Goal: Transaction & Acquisition: Purchase product/service

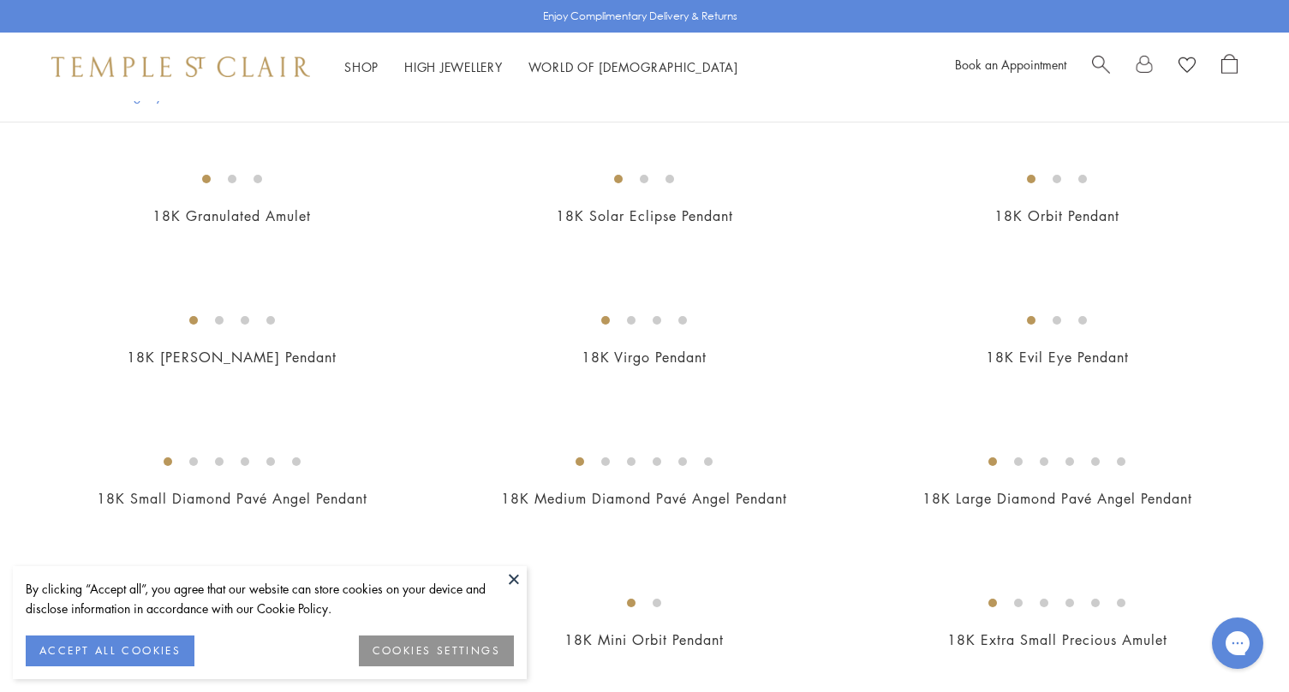
scroll to position [1213, 0]
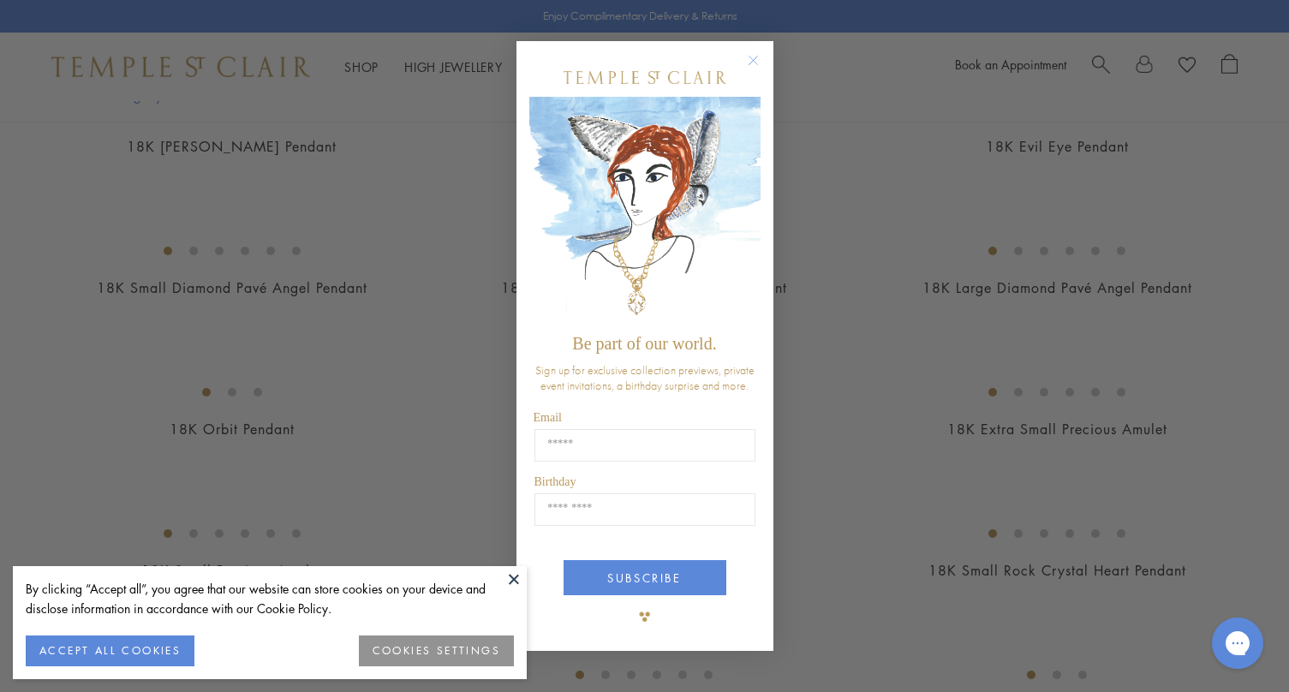
click at [765, 67] on button "Close dialog" at bounding box center [761, 68] width 21 height 21
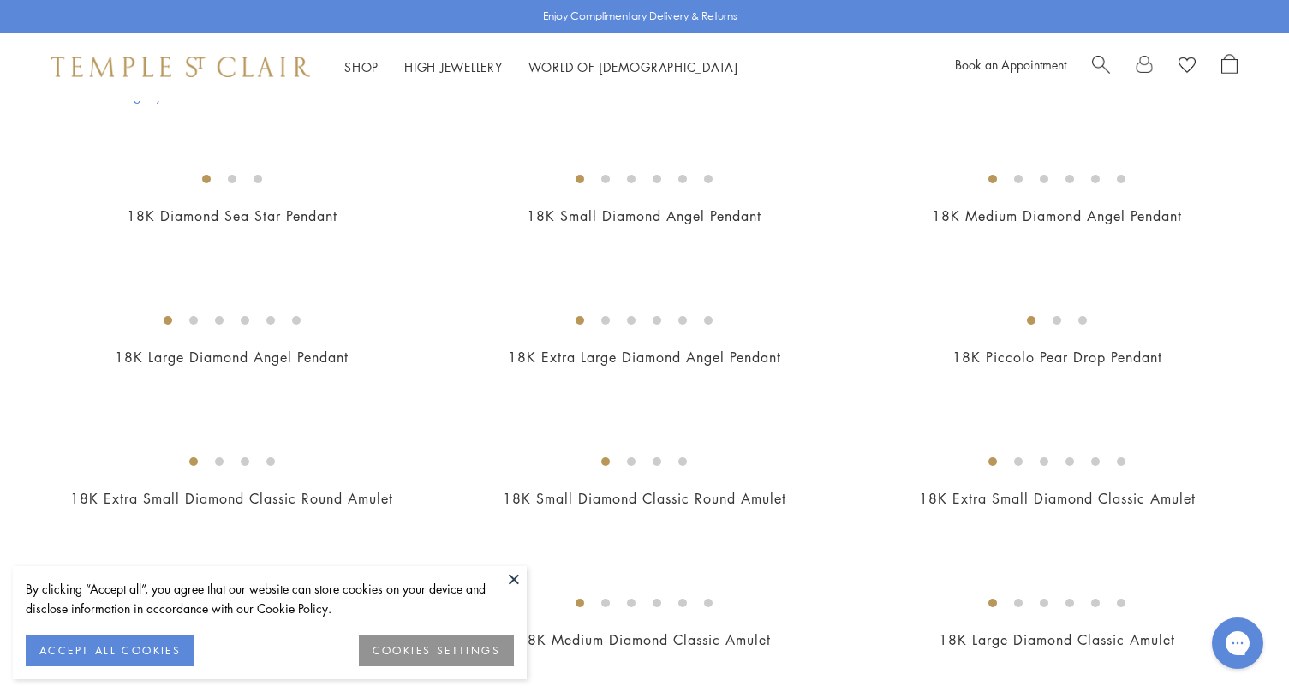
scroll to position [2006, 0]
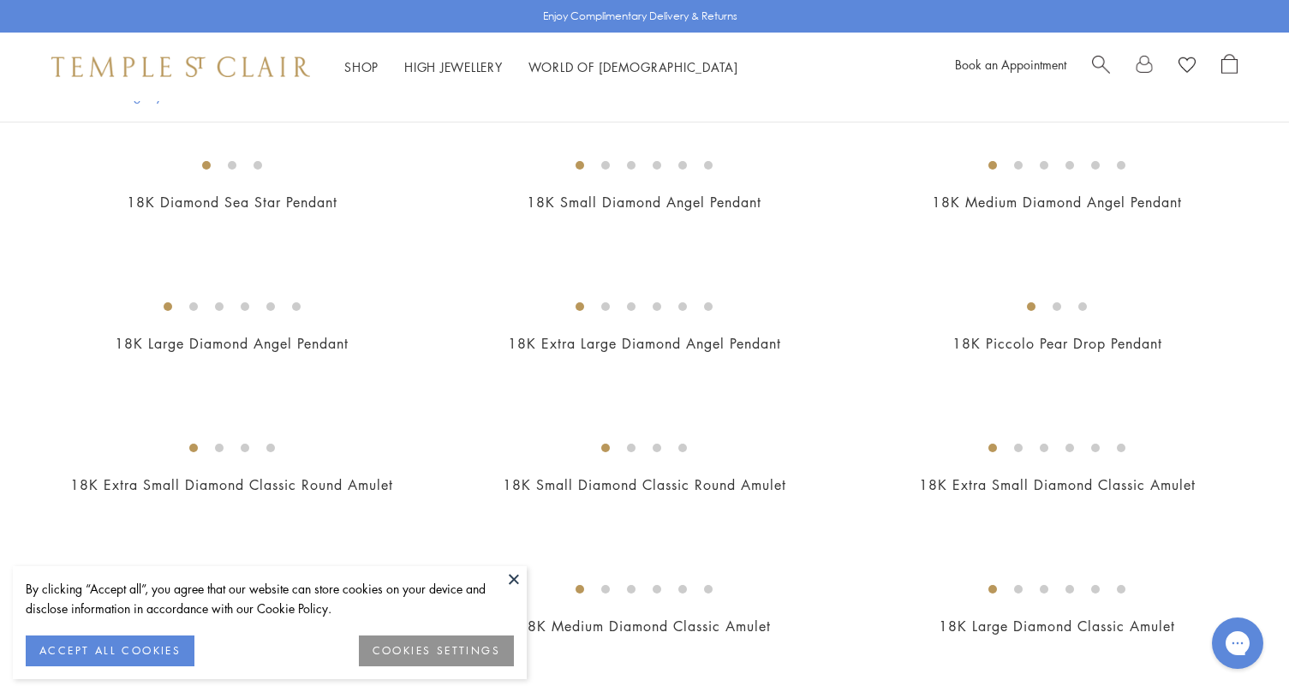
click at [403, 642] on button "COOKIES SETTINGS" at bounding box center [436, 651] width 155 height 31
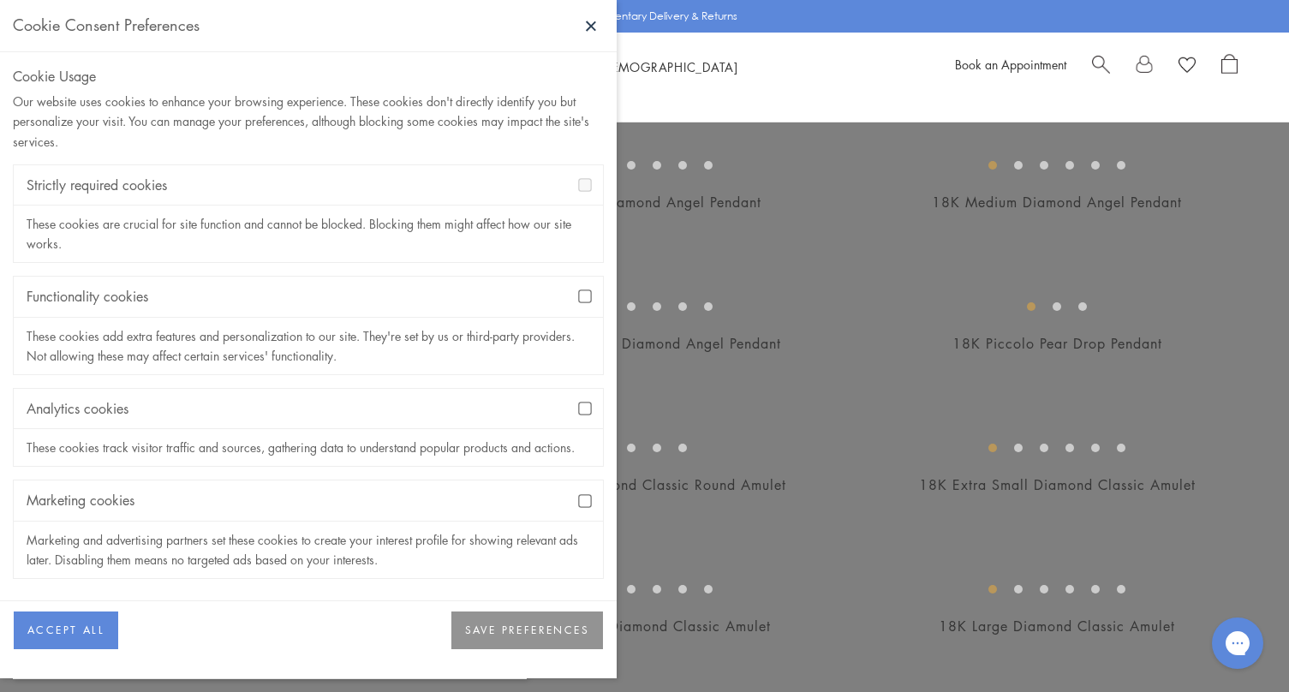
click at [577, 299] on div "Functionality cookies" at bounding box center [308, 297] width 589 height 40
click at [585, 416] on div "Analytics cookies" at bounding box center [308, 409] width 589 height 40
click at [565, 612] on button "SAVE PREFERENCES" at bounding box center [528, 631] width 152 height 38
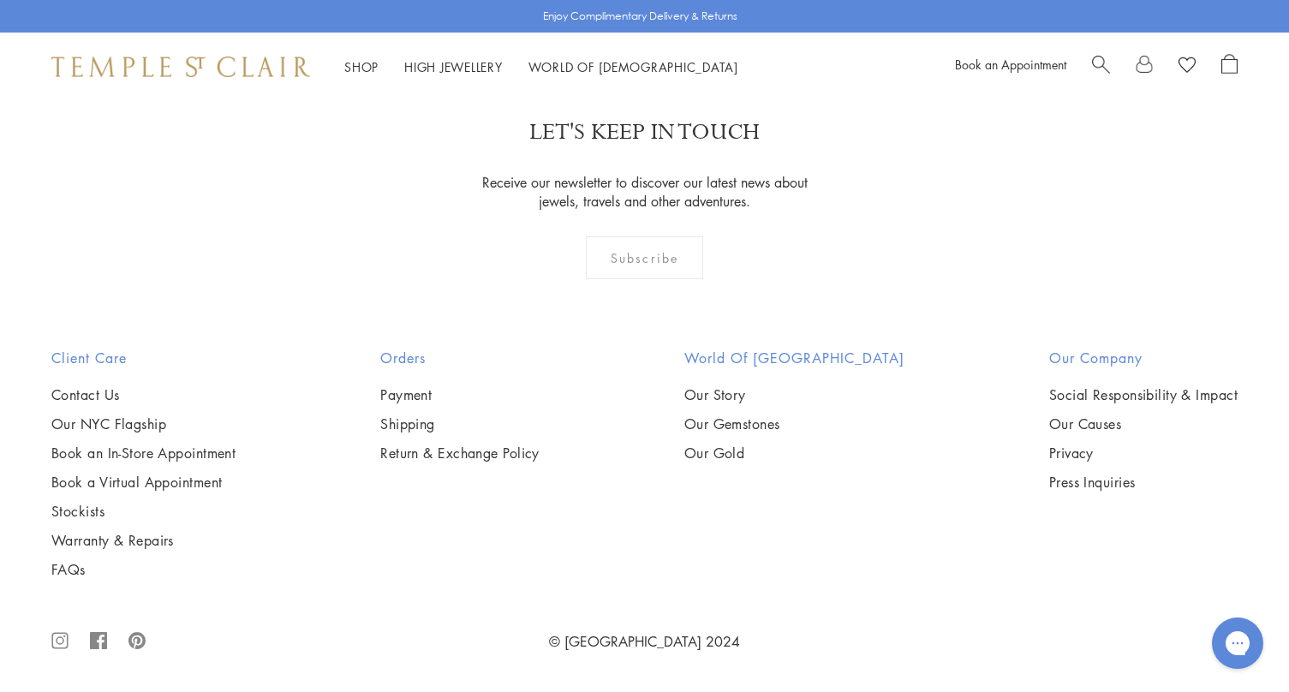
scroll to position [12574, 0]
click at [0, 0] on img at bounding box center [0, 0] width 0 height 0
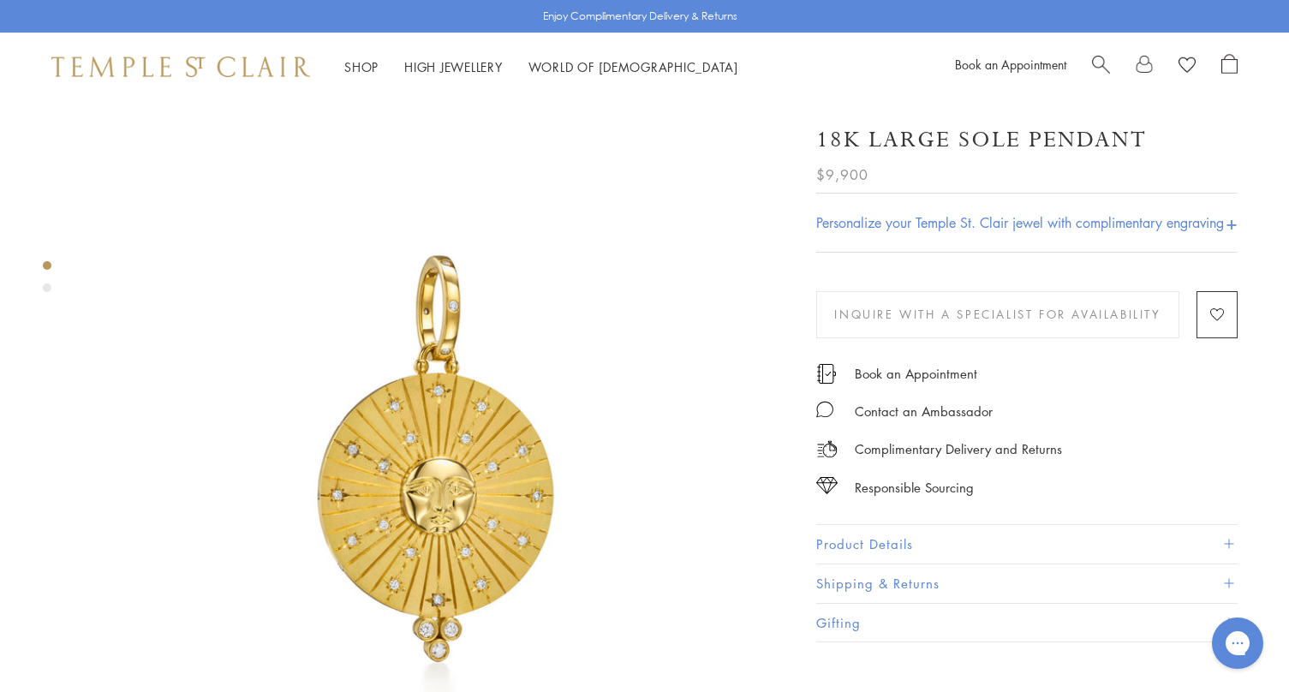
click at [885, 558] on button "Product Details" at bounding box center [1028, 544] width 422 height 39
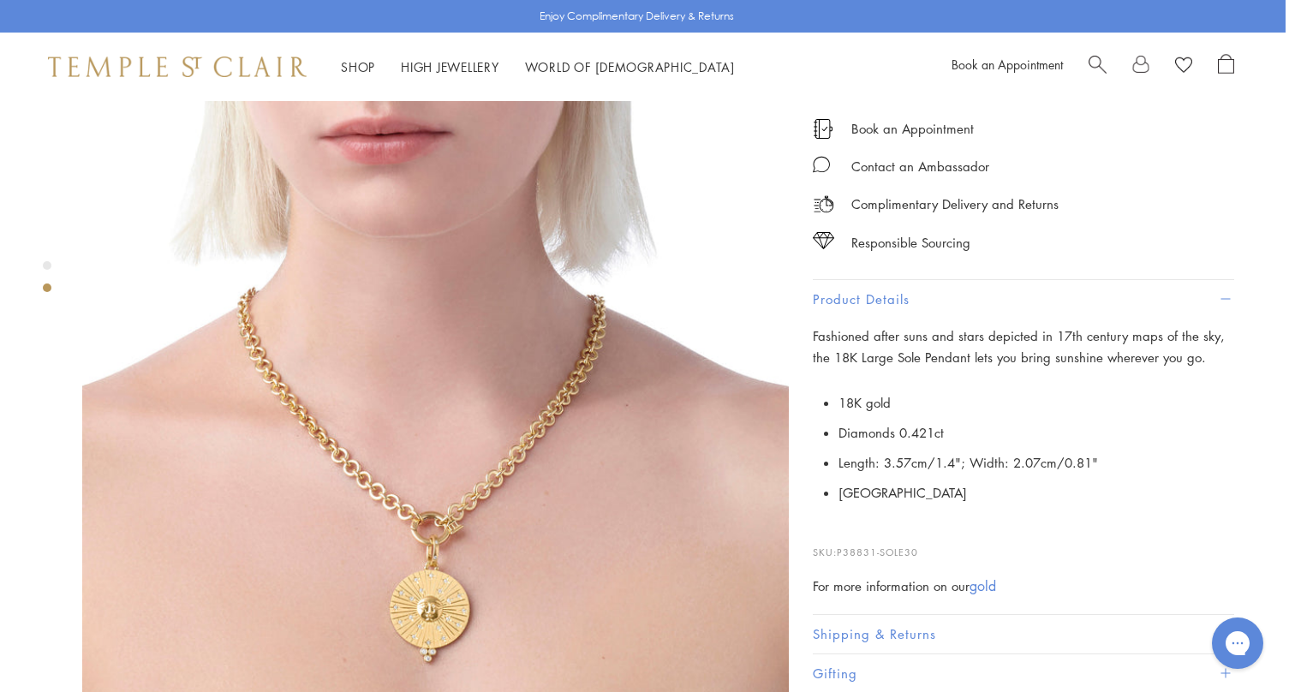
scroll to position [846, 3]
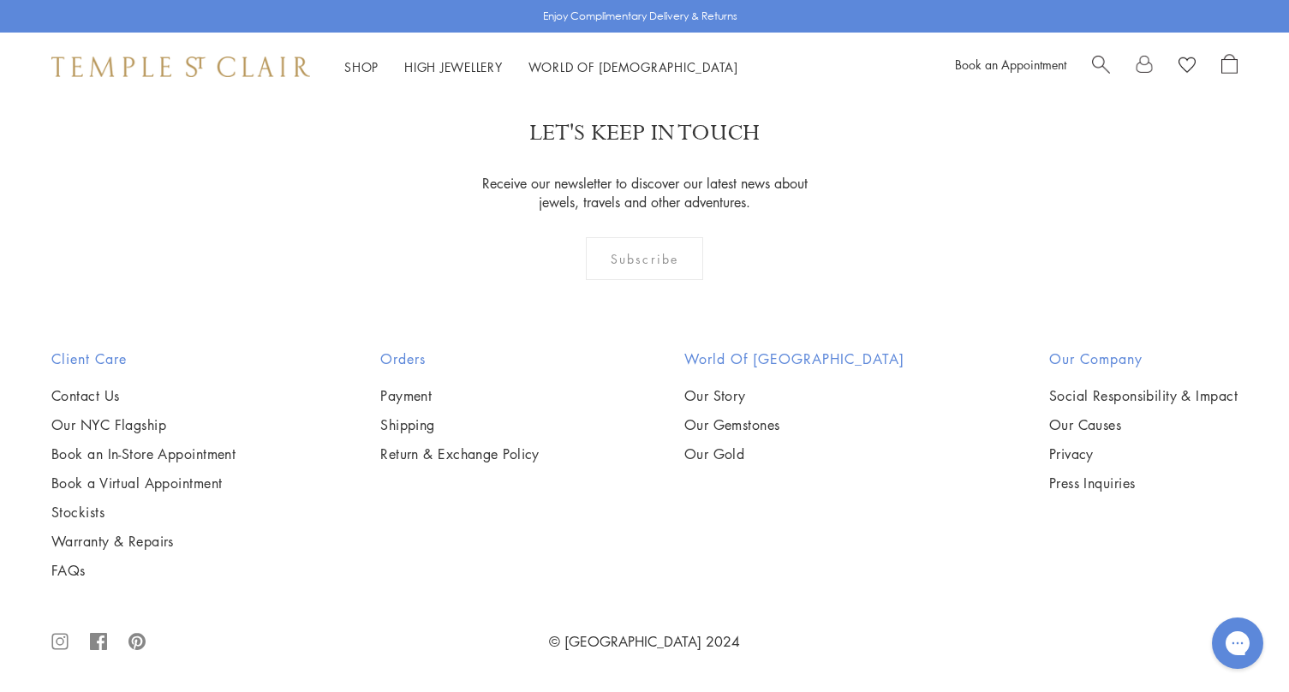
scroll to position [1051, 0]
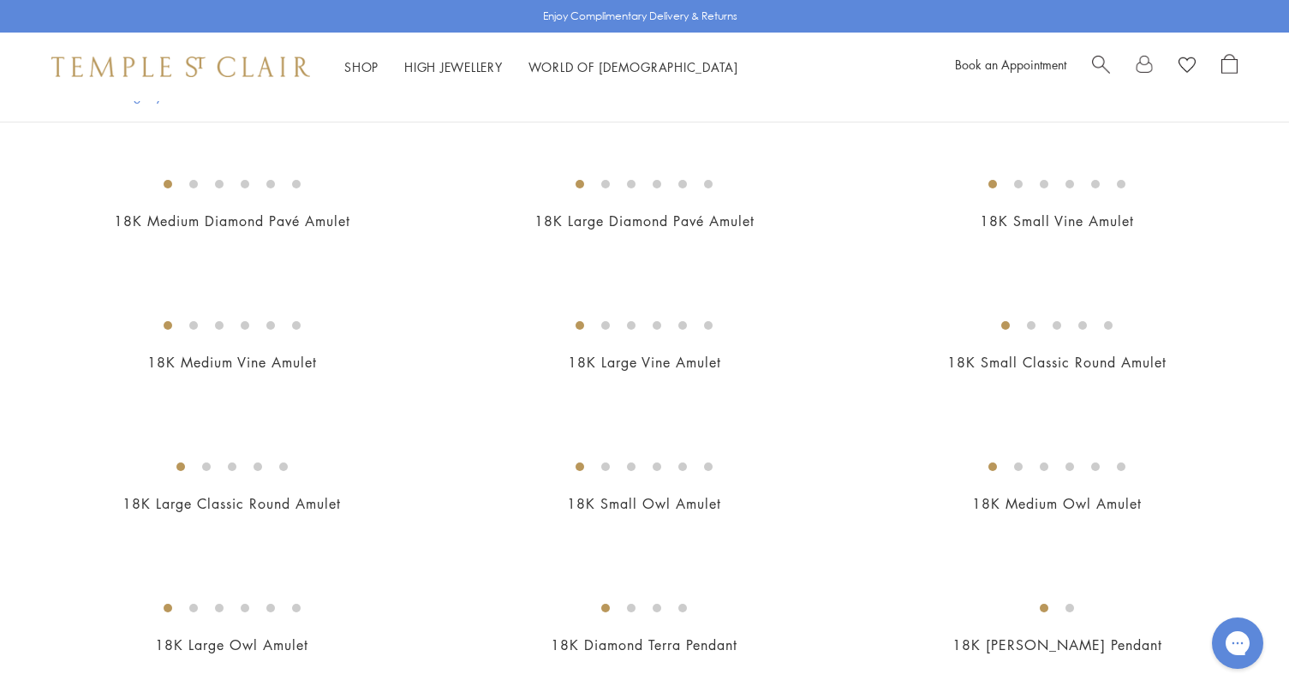
scroll to position [3118, 0]
click at [0, 0] on img at bounding box center [0, 0] width 0 height 0
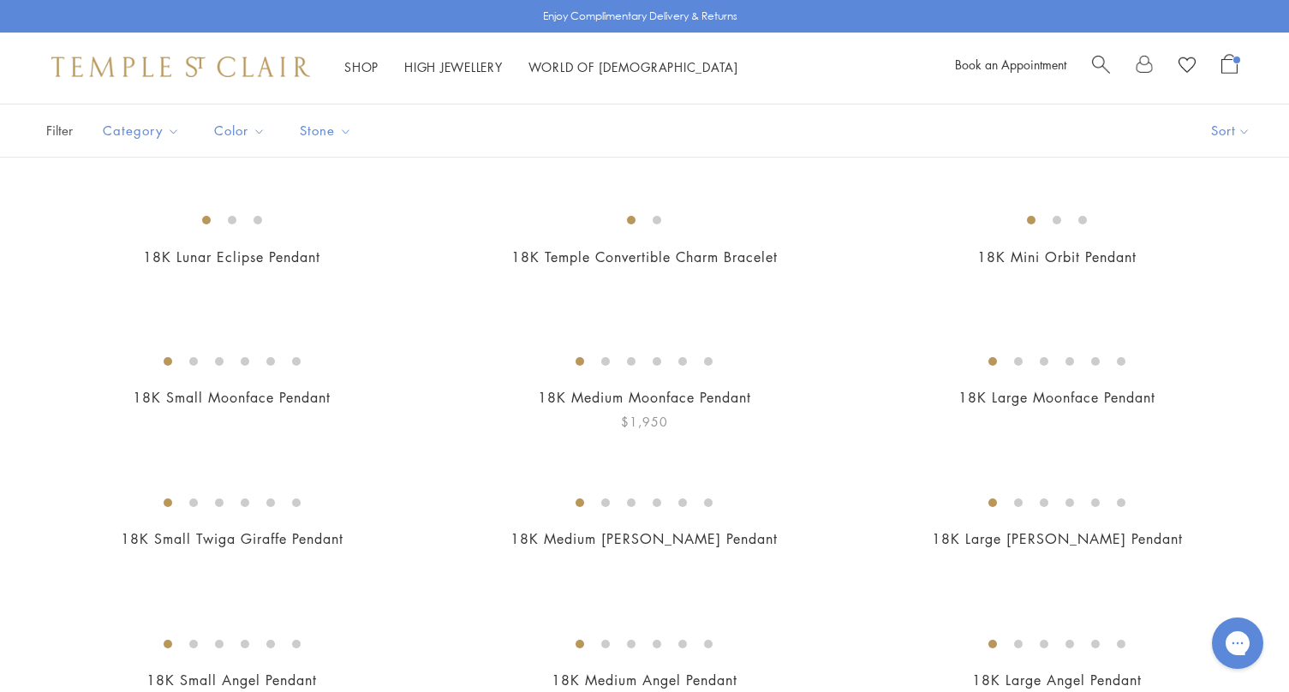
scroll to position [110, 0]
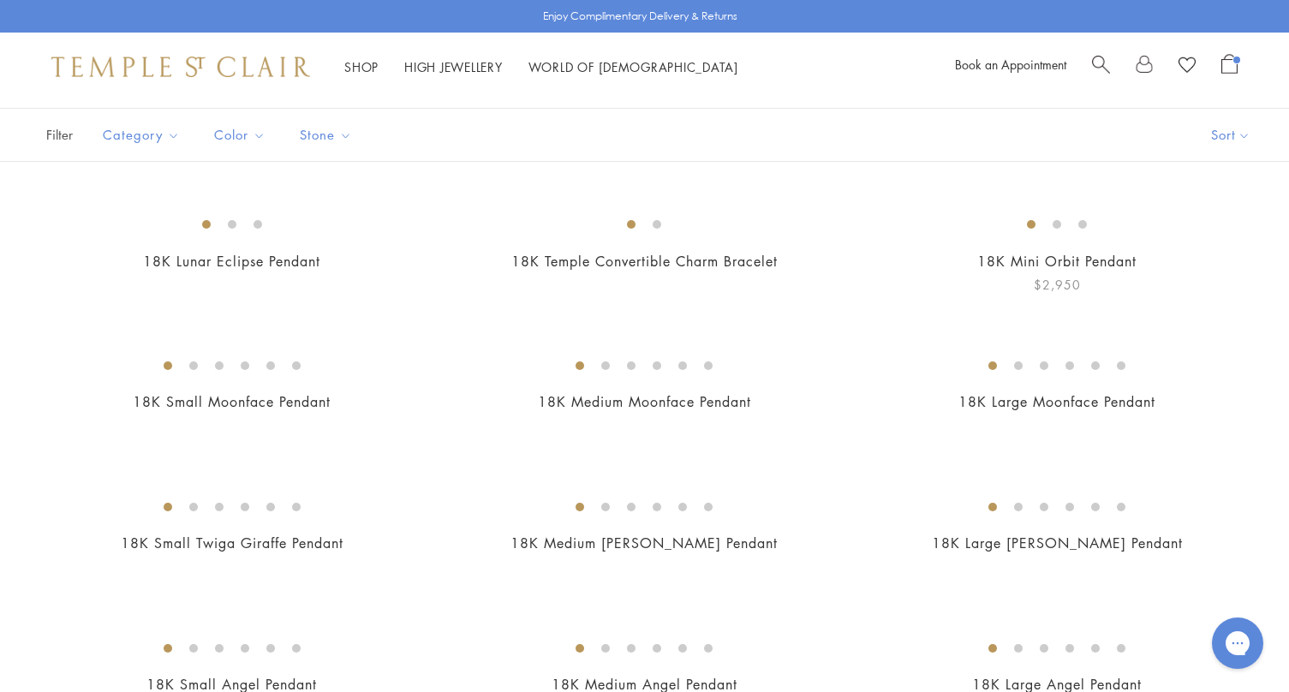
click at [0, 0] on img at bounding box center [0, 0] width 0 height 0
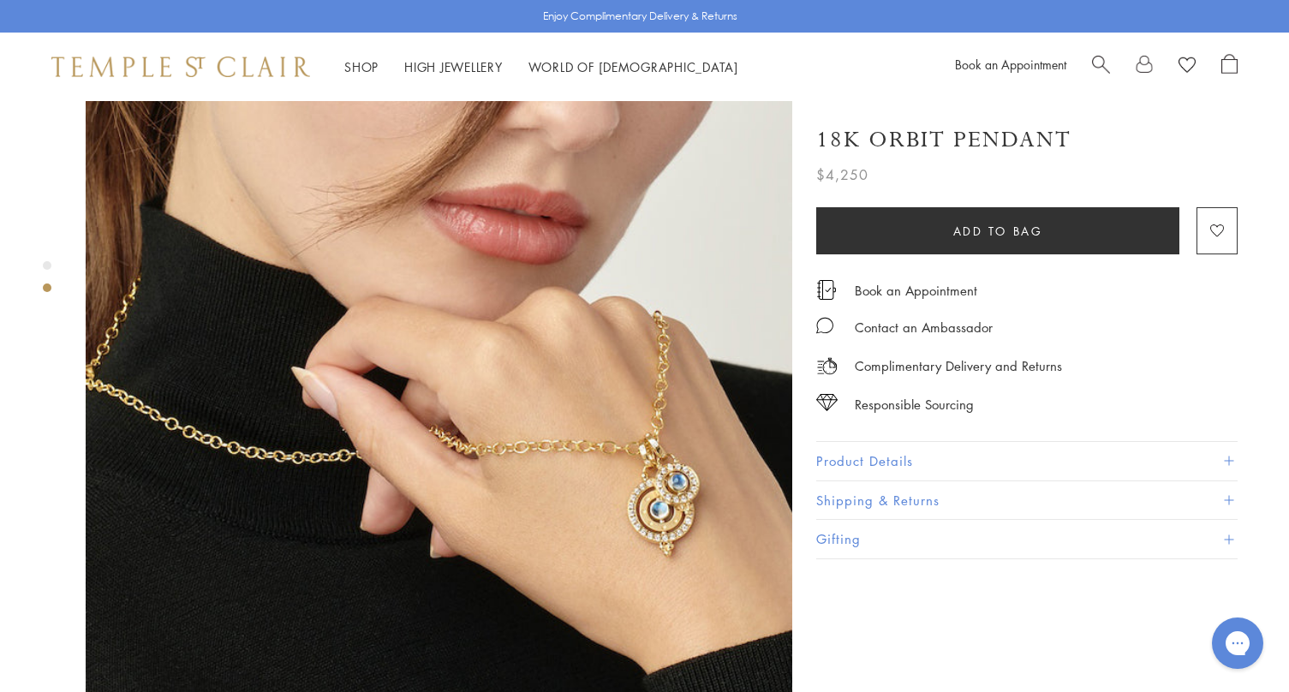
scroll to position [793, 0]
click at [861, 239] on button "Add to bag" at bounding box center [998, 230] width 363 height 47
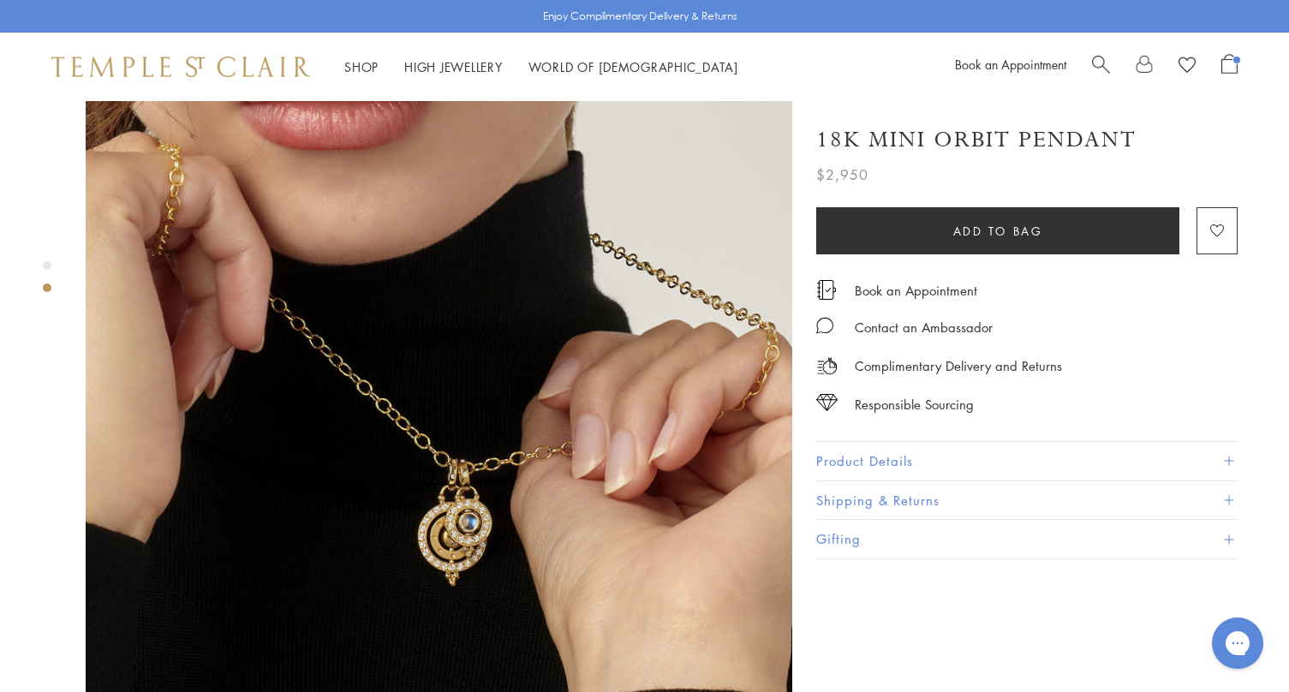
scroll to position [799, 0]
click at [474, 482] on img at bounding box center [439, 387] width 707 height 707
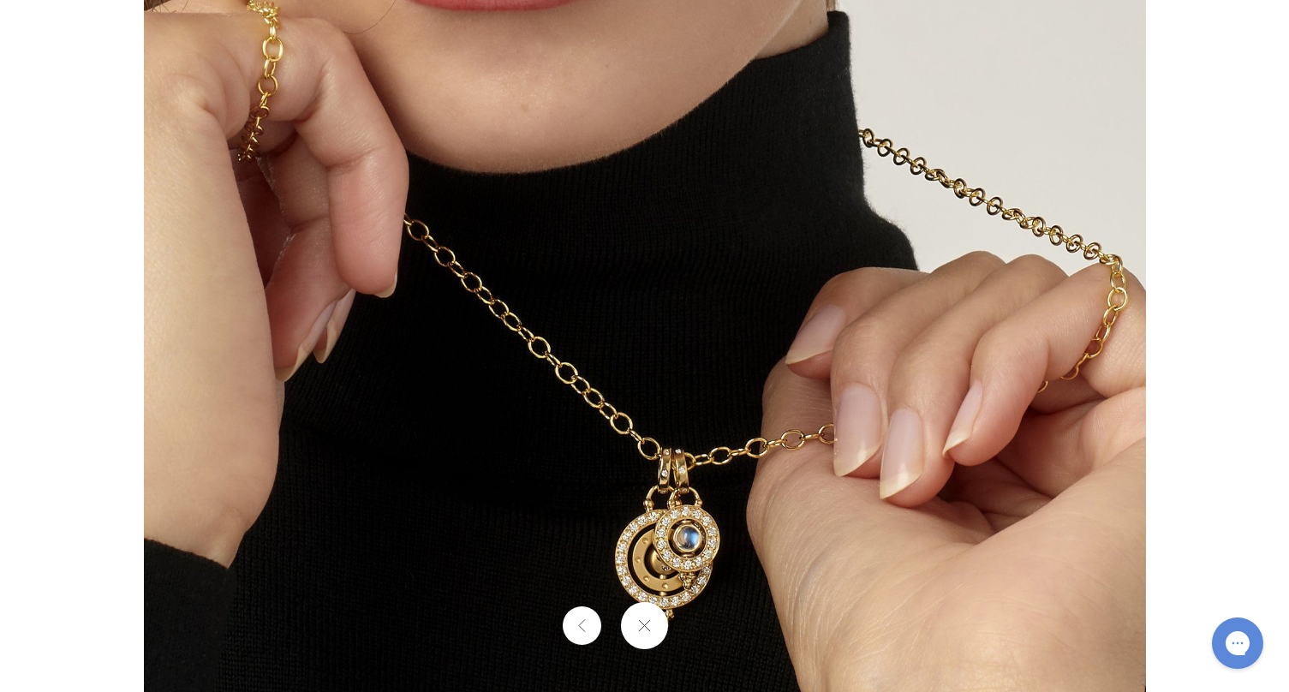
click at [496, 488] on img at bounding box center [645, 346] width 1002 height 1002
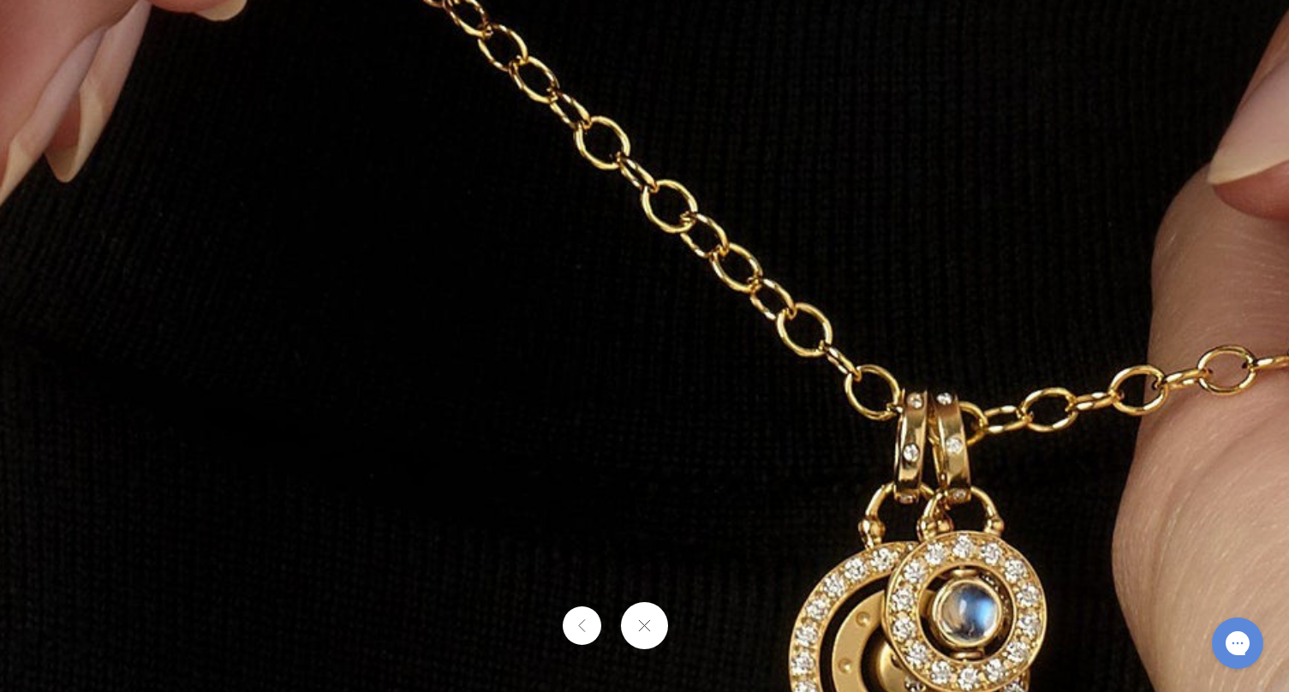
click at [496, 488] on img at bounding box center [863, 140] width 2468 height 2468
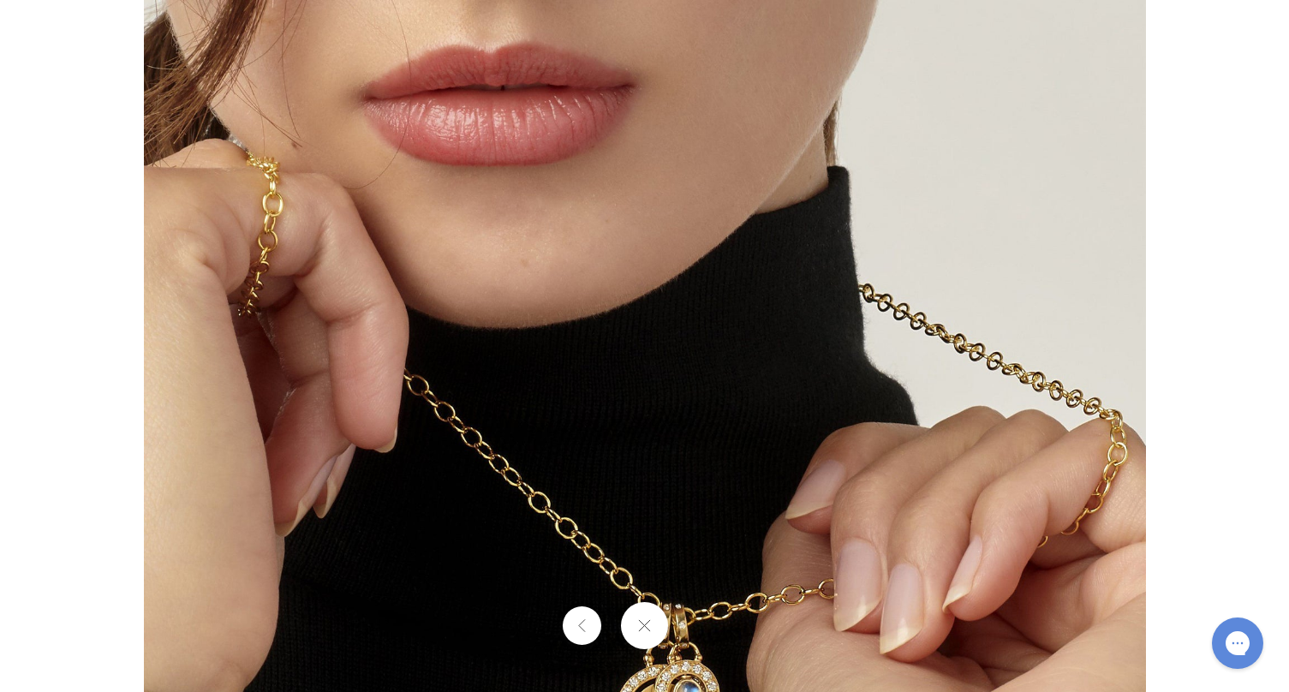
click at [714, 266] on img at bounding box center [645, 501] width 1002 height 1002
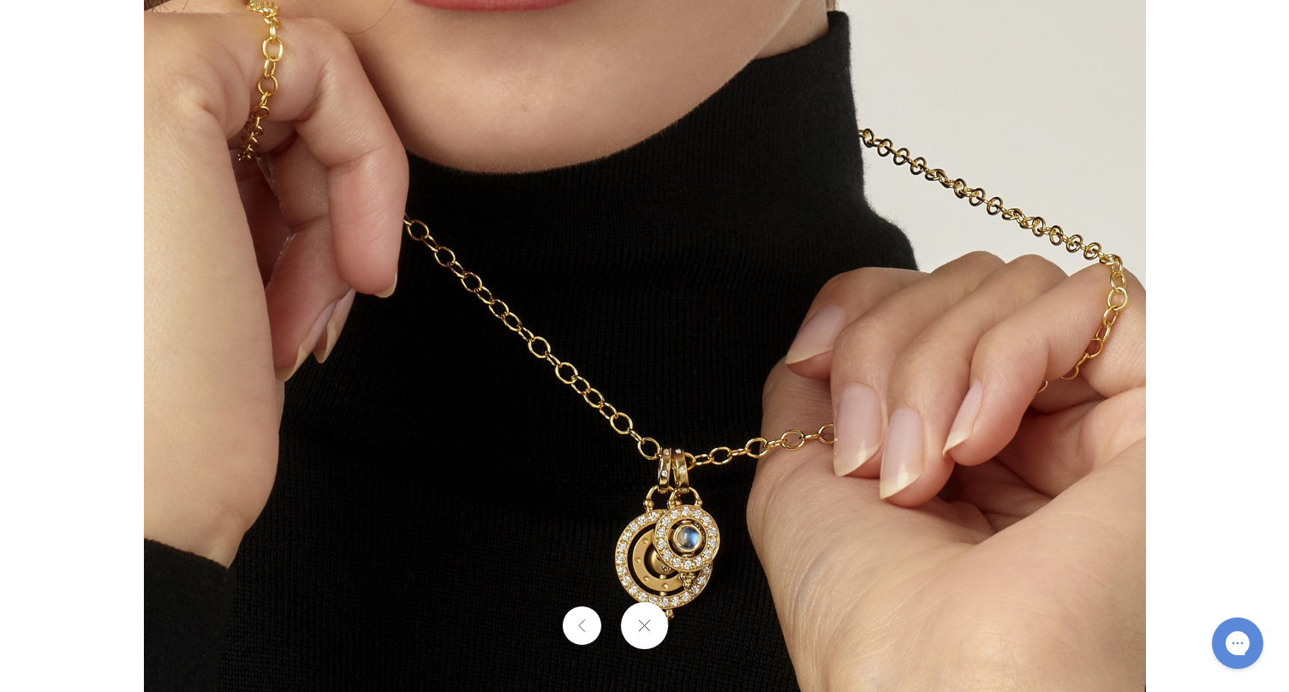
click at [655, 619] on button at bounding box center [644, 625] width 47 height 47
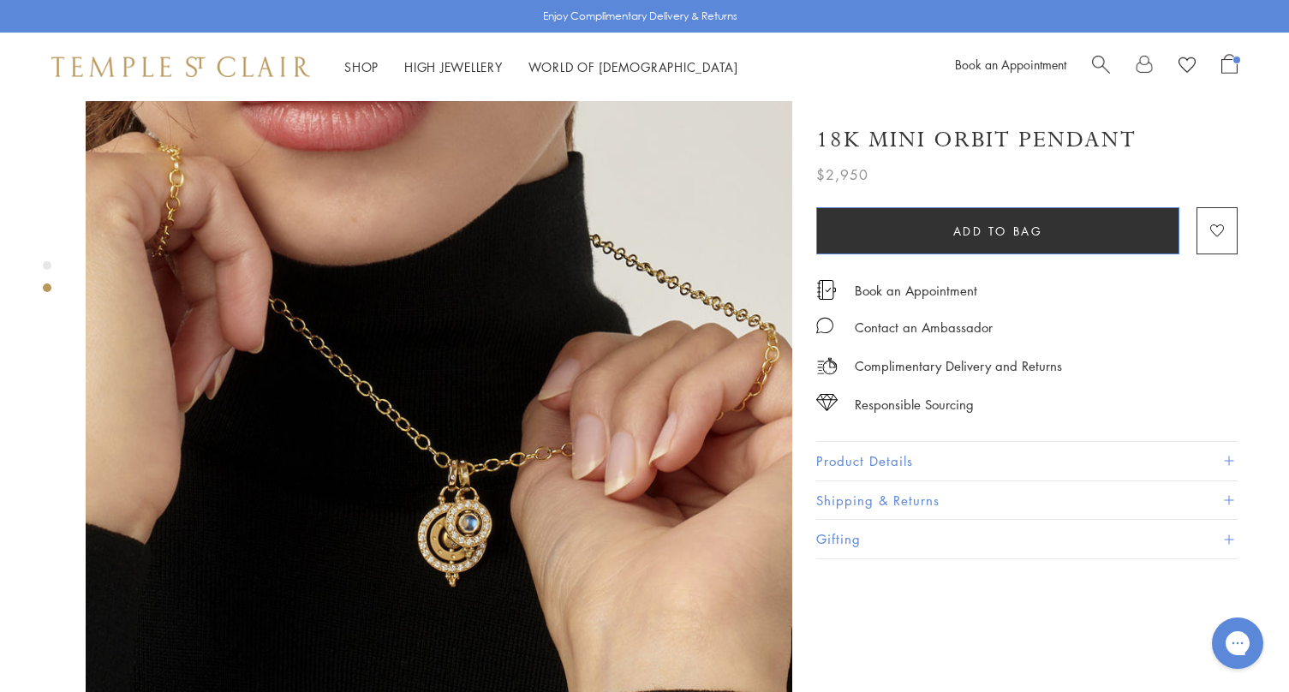
click at [919, 251] on button "Add to bag" at bounding box center [998, 230] width 363 height 47
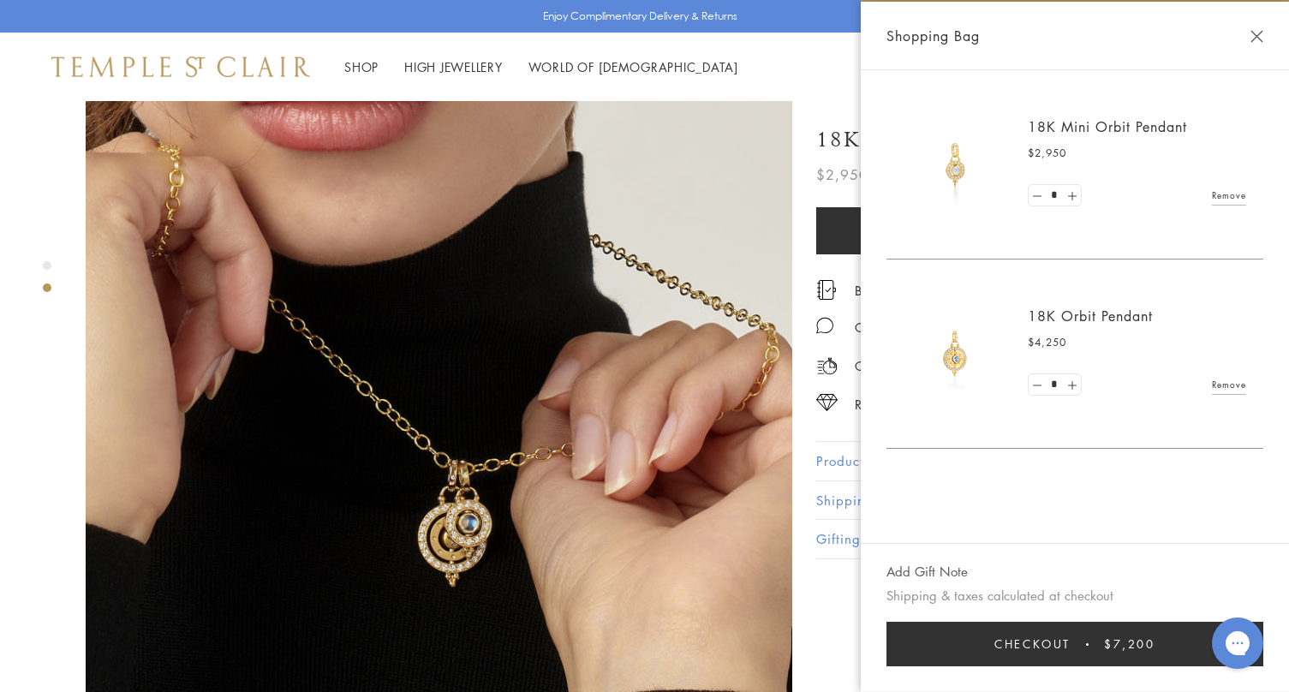
click at [1260, 47] on div "Shopping Bag" at bounding box center [1075, 36] width 428 height 69
click at [1257, 35] on button "Close Shopping Bag" at bounding box center [1257, 36] width 13 height 13
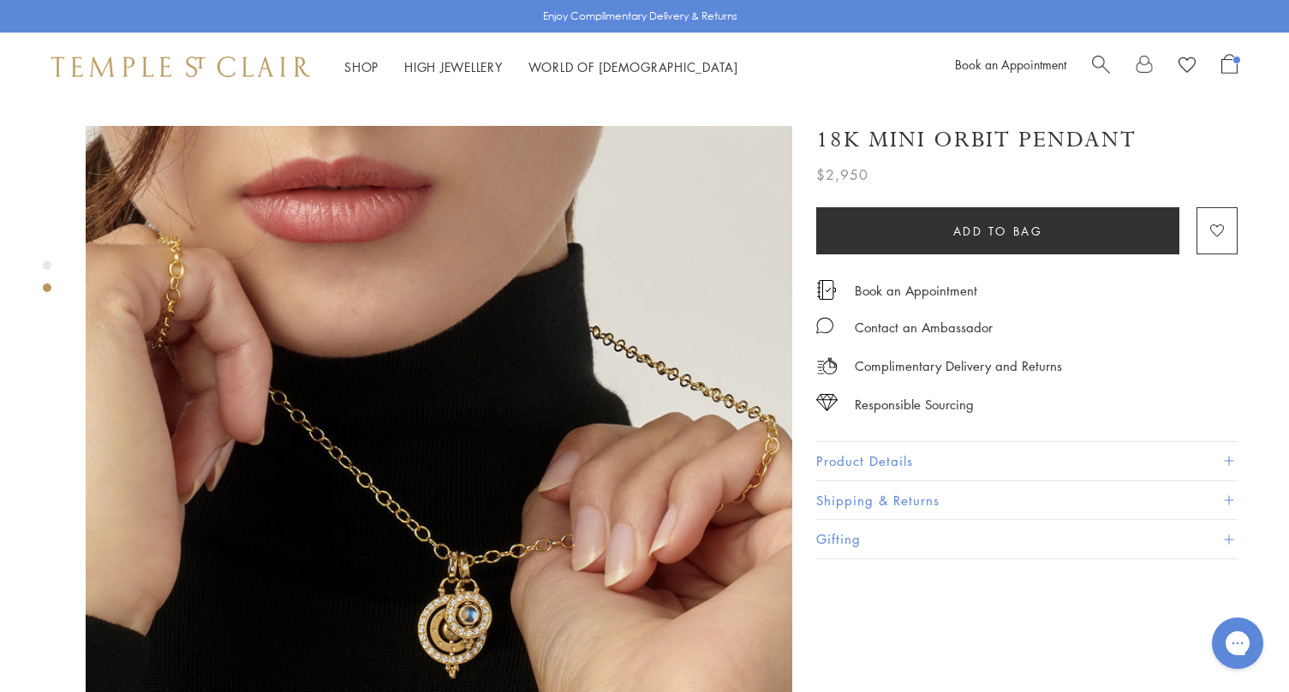
scroll to position [705, 0]
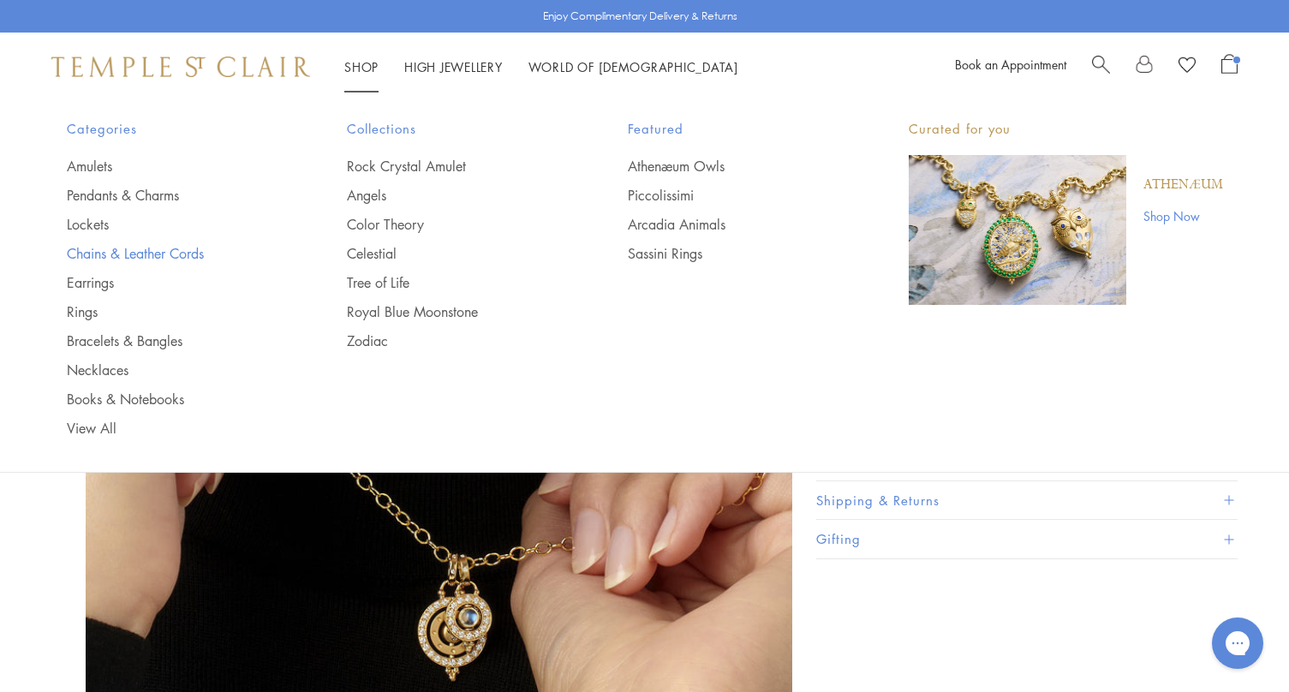
click at [92, 248] on link "Chains & Leather Cords" at bounding box center [173, 253] width 212 height 19
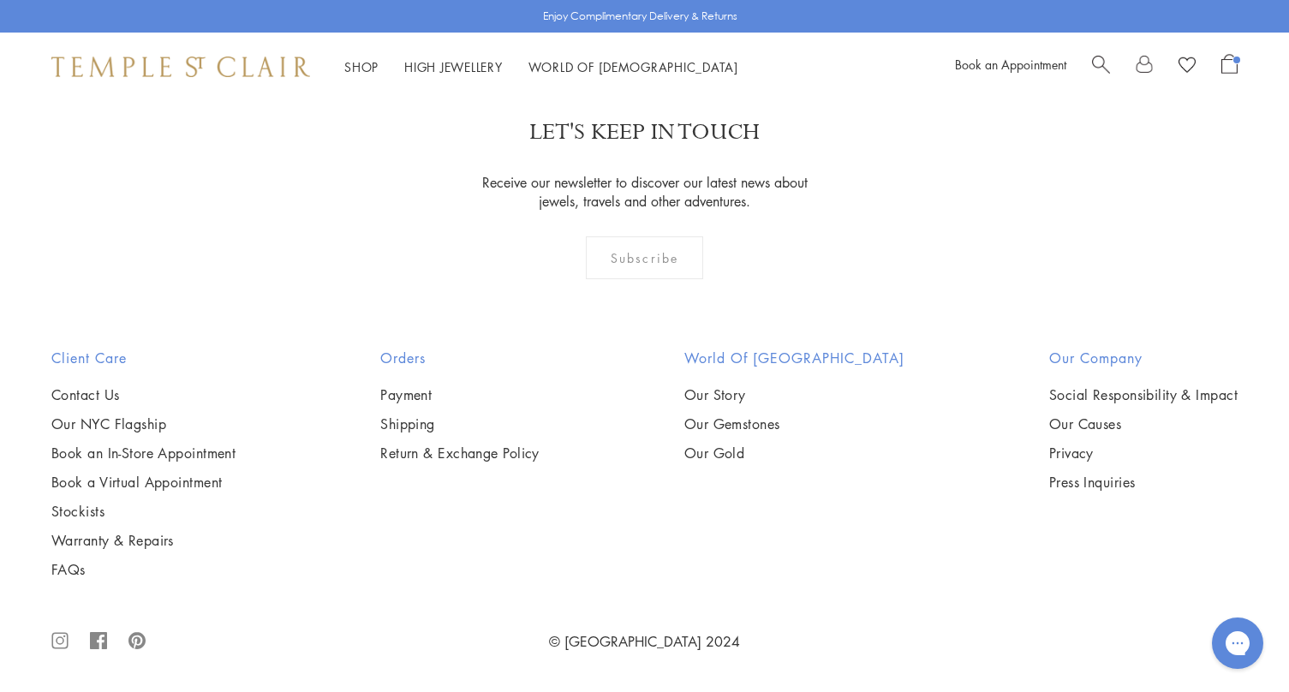
scroll to position [1471, 0]
click at [0, 0] on img at bounding box center [0, 0] width 0 height 0
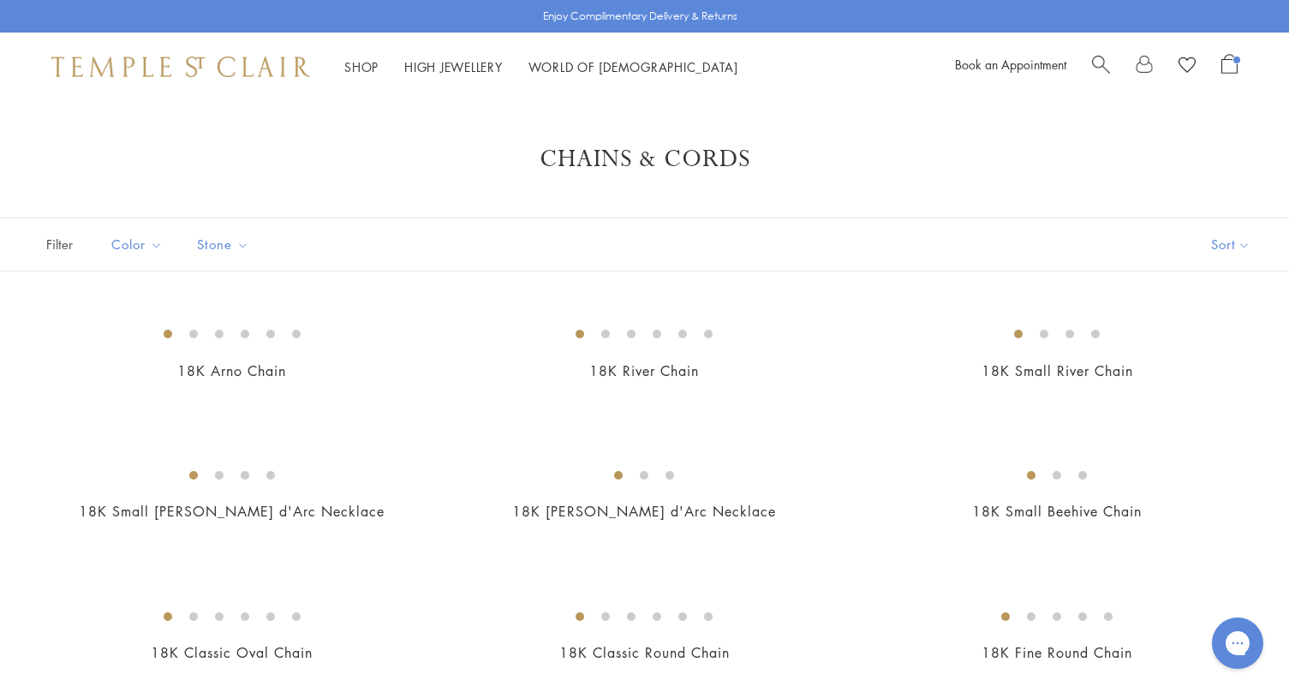
scroll to position [0, 0]
click at [1236, 63] on span "Open Shopping Bag" at bounding box center [1230, 64] width 16 height 20
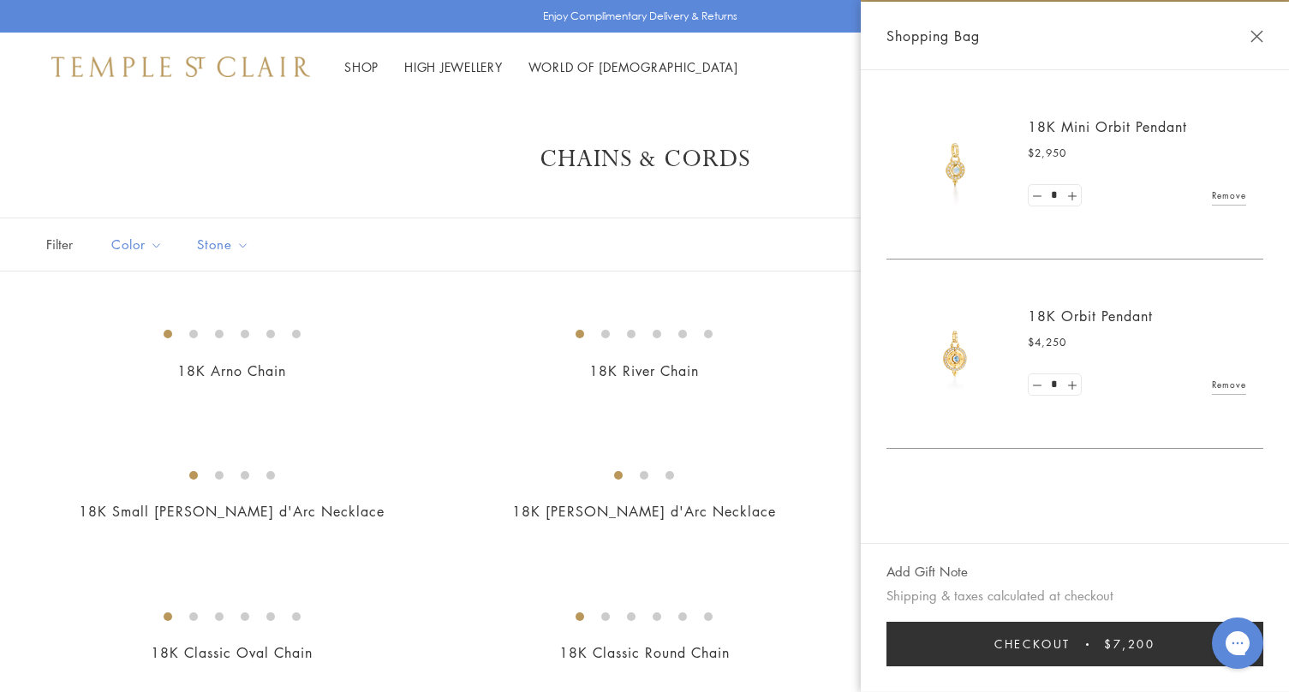
click at [1098, 309] on link "18K Orbit Pendant" at bounding box center [1090, 316] width 125 height 19
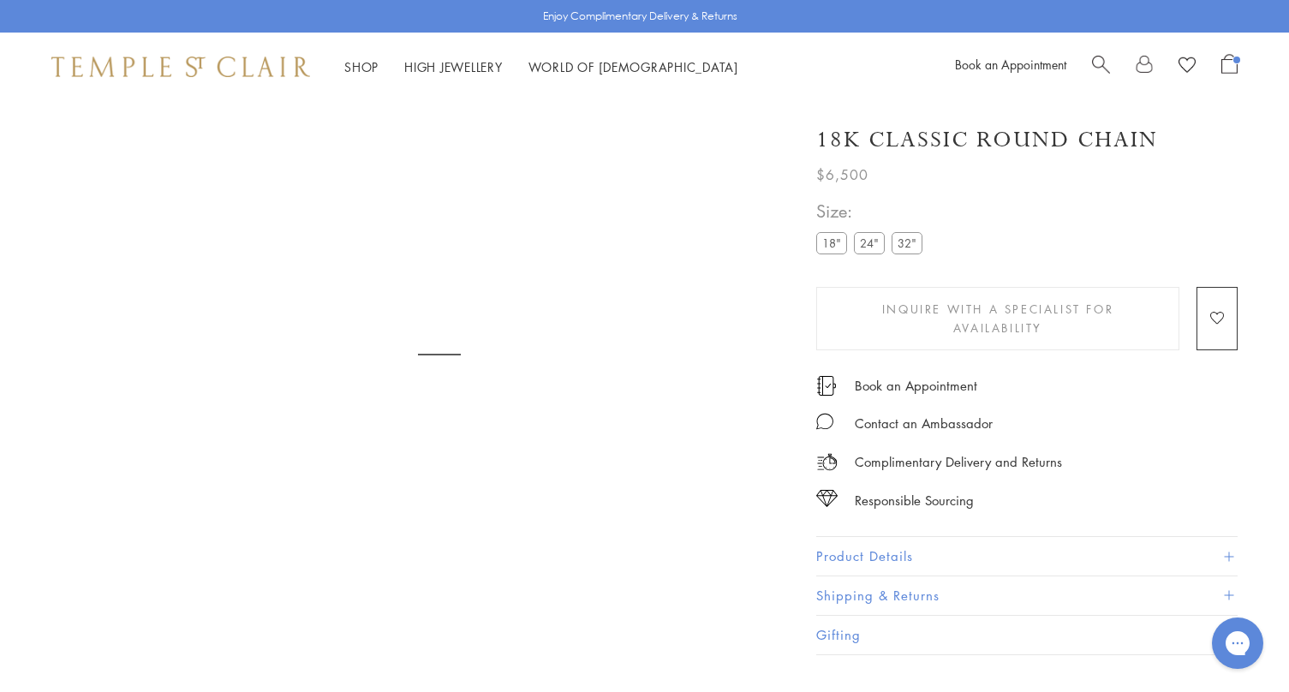
scroll to position [101, 0]
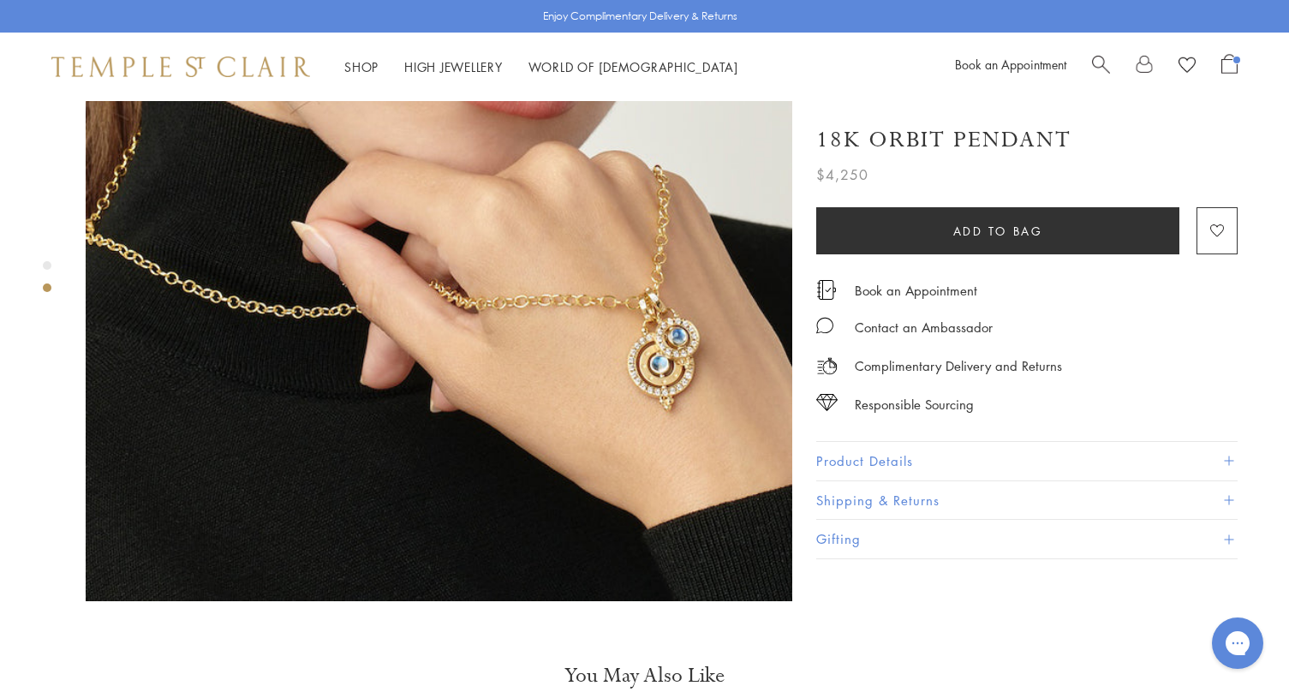
scroll to position [939, 0]
click at [847, 453] on button "Product Details" at bounding box center [1028, 461] width 422 height 39
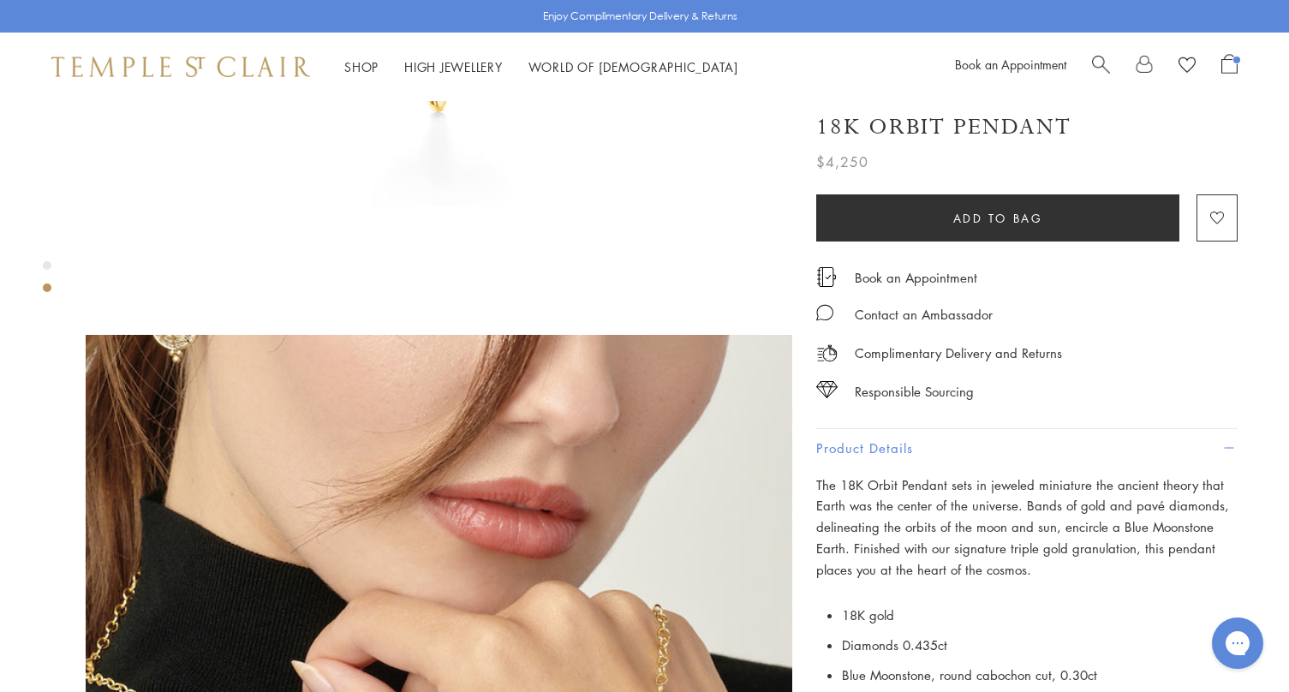
scroll to position [500, 0]
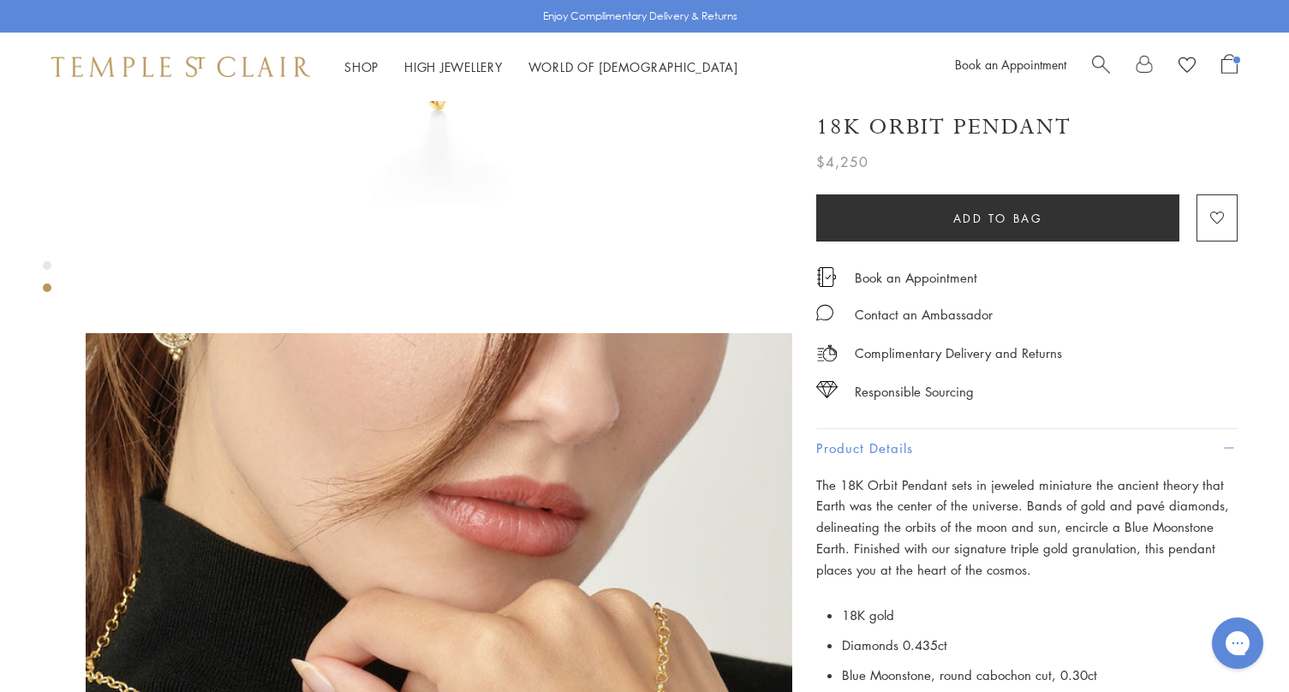
click at [476, 472] on img at bounding box center [439, 686] width 707 height 706
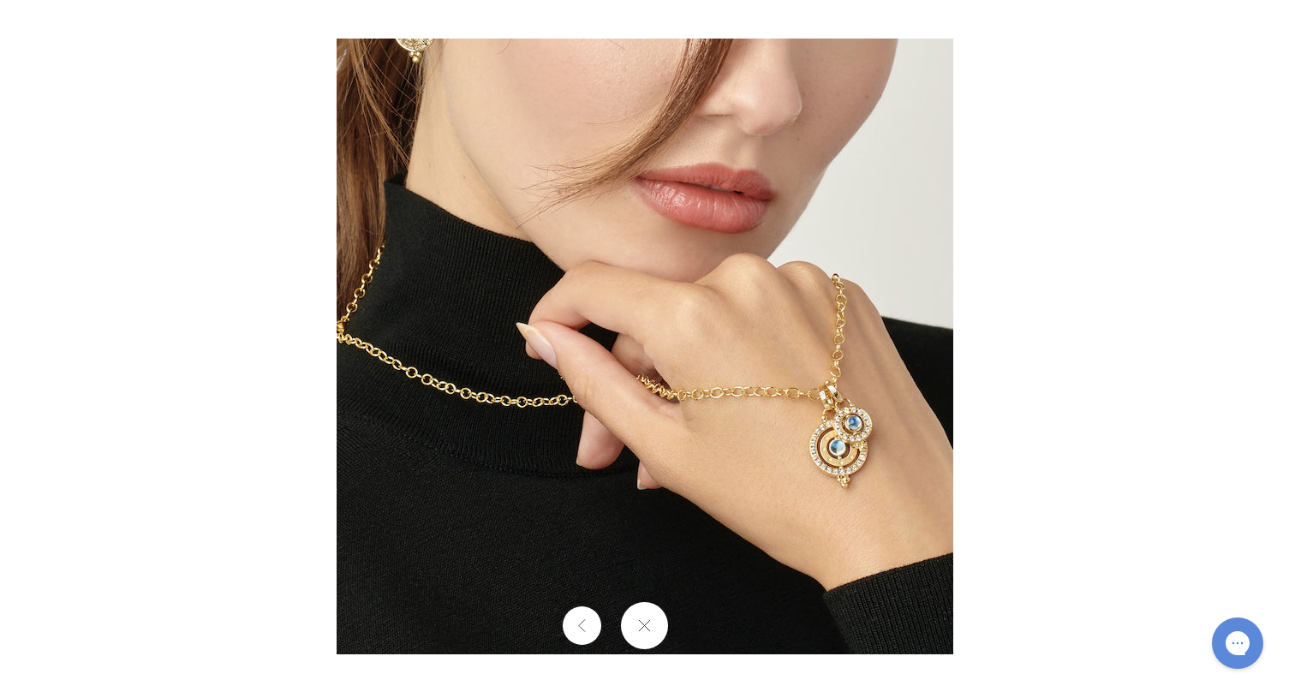
click at [476, 472] on img at bounding box center [645, 347] width 617 height 616
